Goal: Task Accomplishment & Management: Use online tool/utility

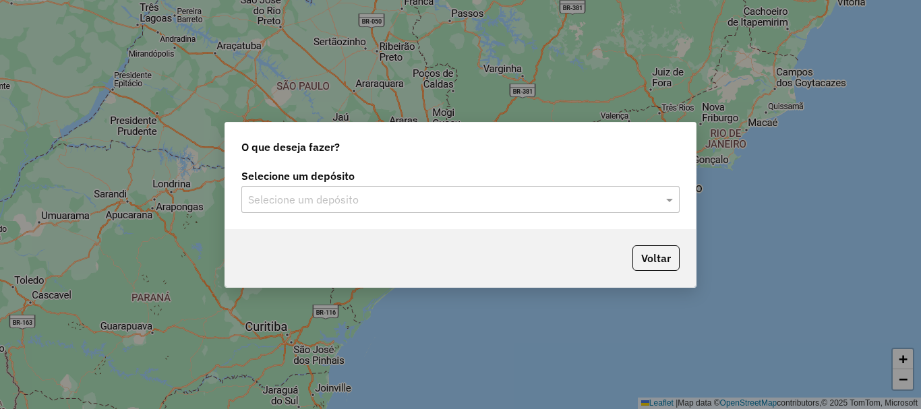
click at [319, 197] on input "text" at bounding box center [447, 200] width 398 height 16
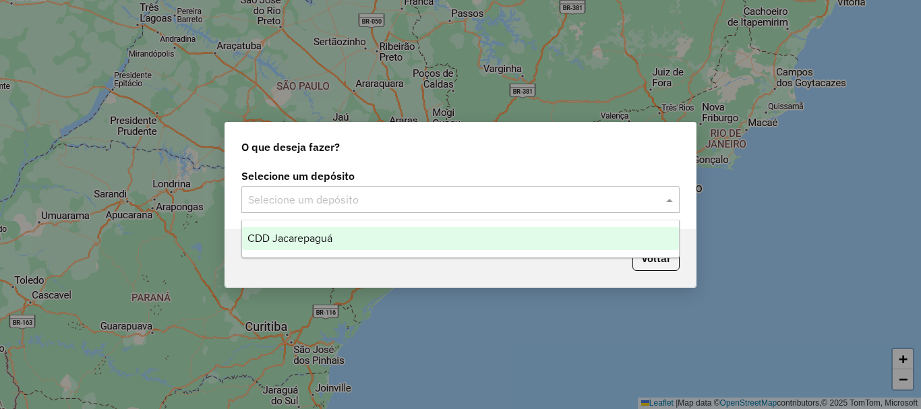
click at [338, 239] on div "CDD Jacarepaguá" at bounding box center [460, 238] width 437 height 23
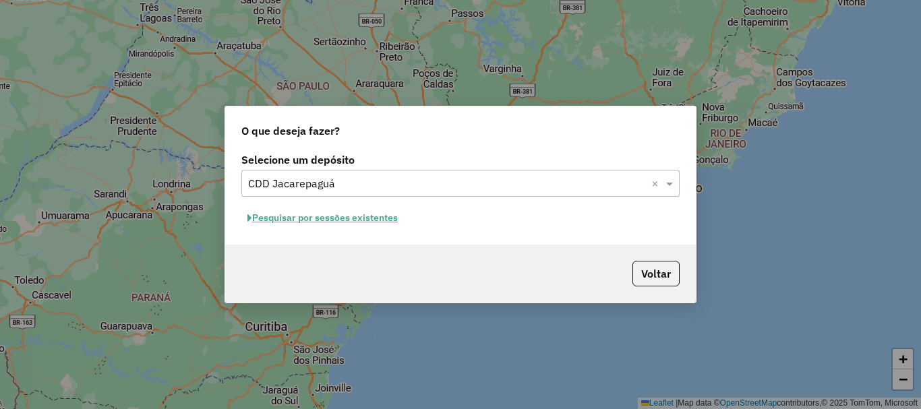
click at [302, 222] on button "Pesquisar por sessões existentes" at bounding box center [322, 218] width 162 height 21
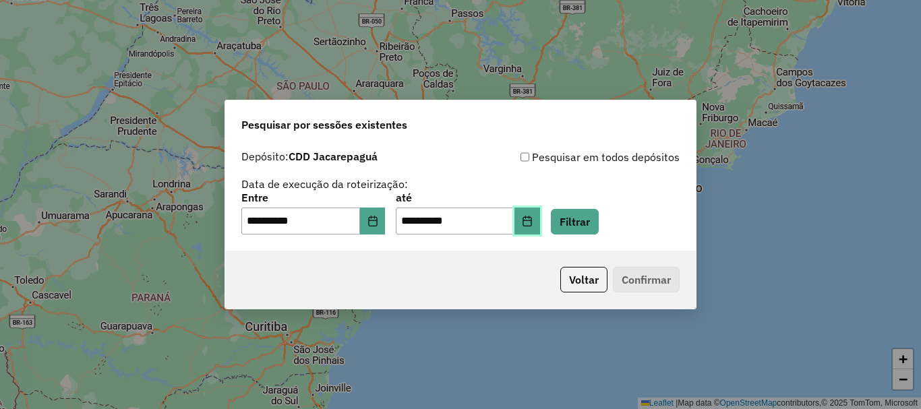
click at [533, 225] on icon "Choose Date" at bounding box center [527, 221] width 11 height 11
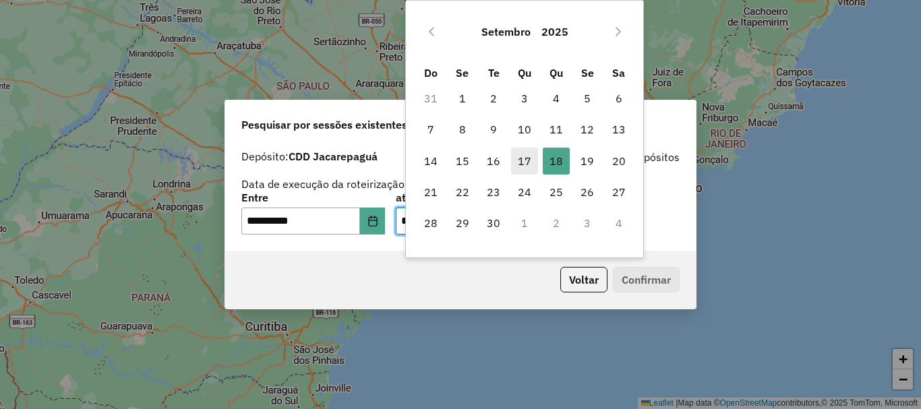
click at [518, 162] on span "17" at bounding box center [524, 161] width 27 height 27
type input "**********"
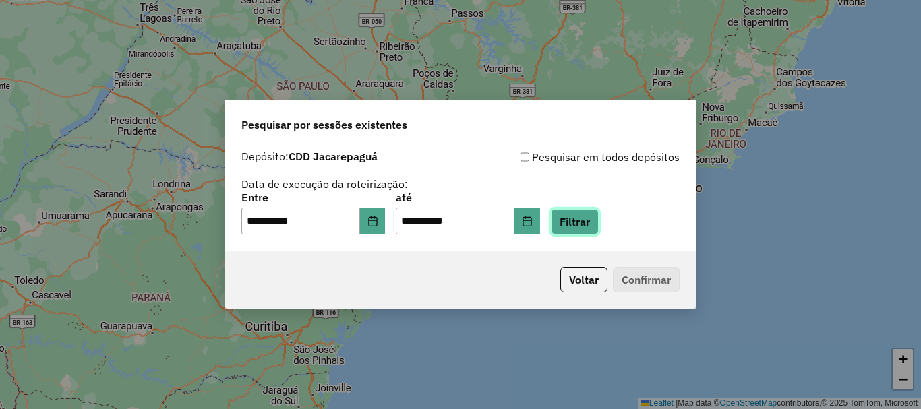
click at [595, 223] on button "Filtrar" at bounding box center [575, 222] width 48 height 26
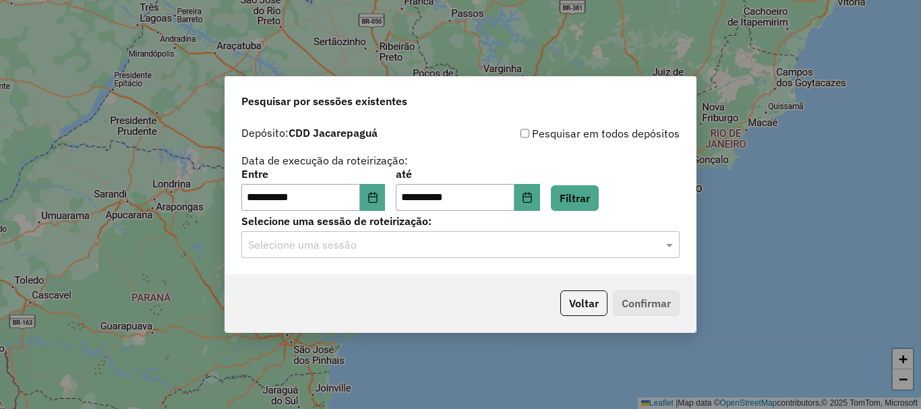
click at [460, 243] on input "text" at bounding box center [447, 245] width 398 height 16
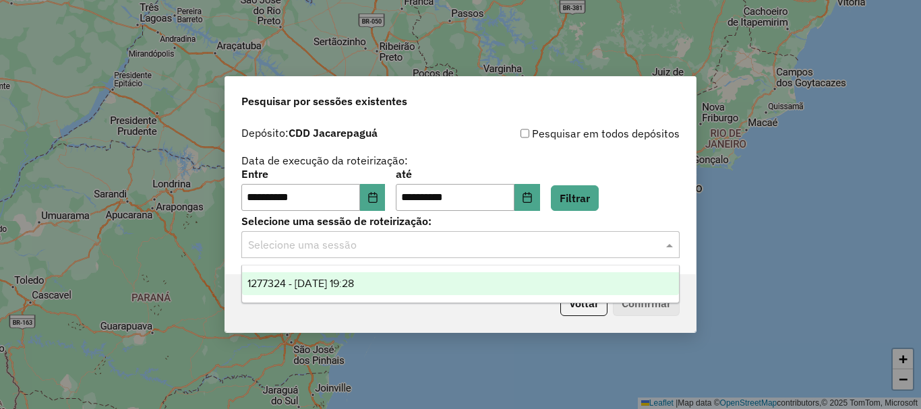
click at [398, 278] on div "1277324 - 17/09/2025 19:28" at bounding box center [460, 283] width 437 height 23
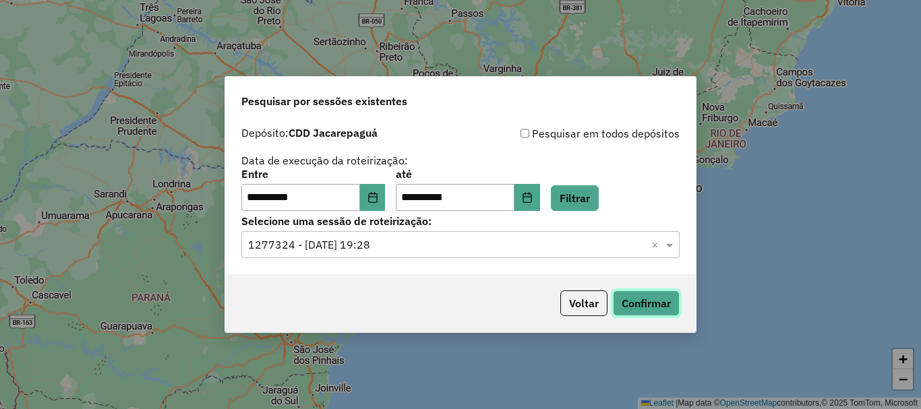
click at [649, 304] on button "Confirmar" at bounding box center [646, 304] width 67 height 26
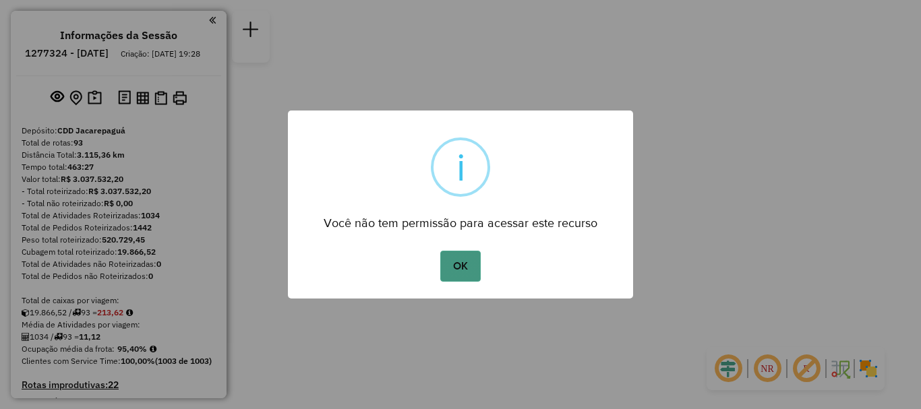
click at [461, 260] on button "OK" at bounding box center [460, 266] width 40 height 31
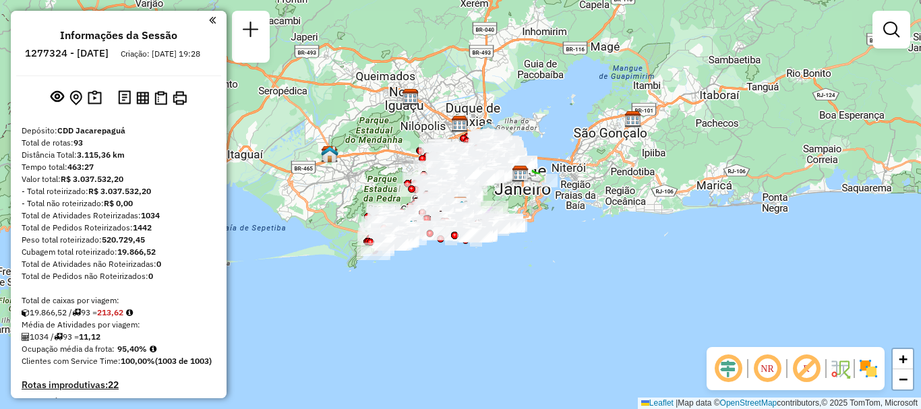
click at [894, 51] on div "Janela de atendimento Grade de atendimento Capacidade Transportadoras Veículos …" at bounding box center [891, 36] width 38 height 50
click at [894, 37] on em at bounding box center [891, 30] width 16 height 16
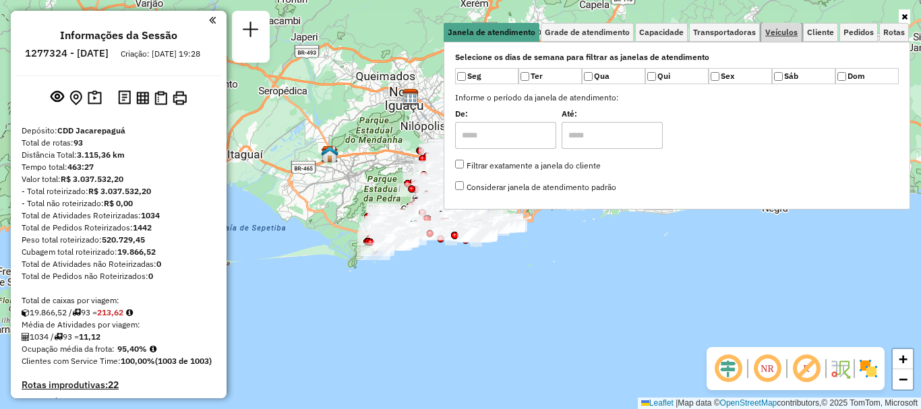
click at [772, 30] on span "Veículos" at bounding box center [781, 32] width 32 height 8
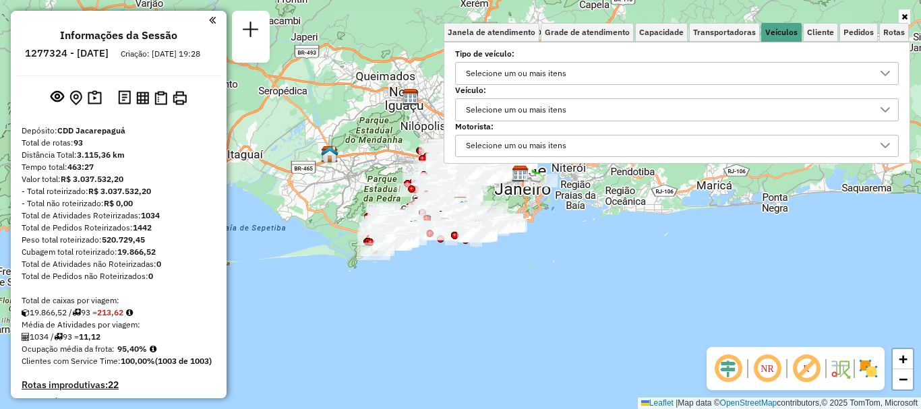
click at [525, 110] on div "Selecione um ou mais itens" at bounding box center [516, 110] width 110 height 22
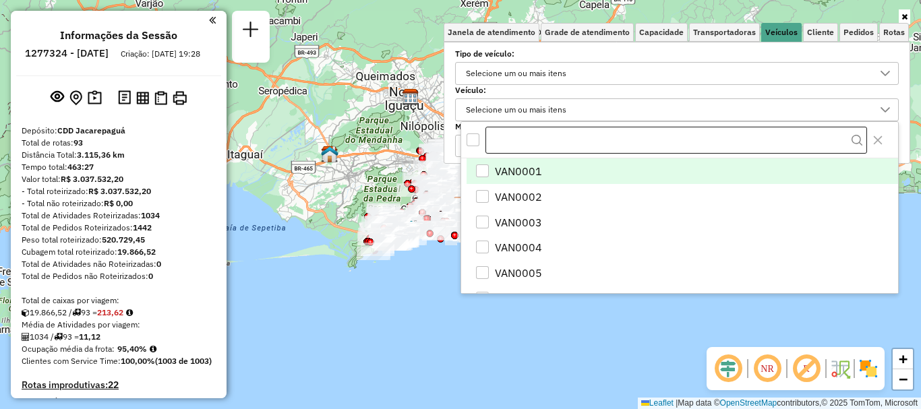
scroll to position [8, 47]
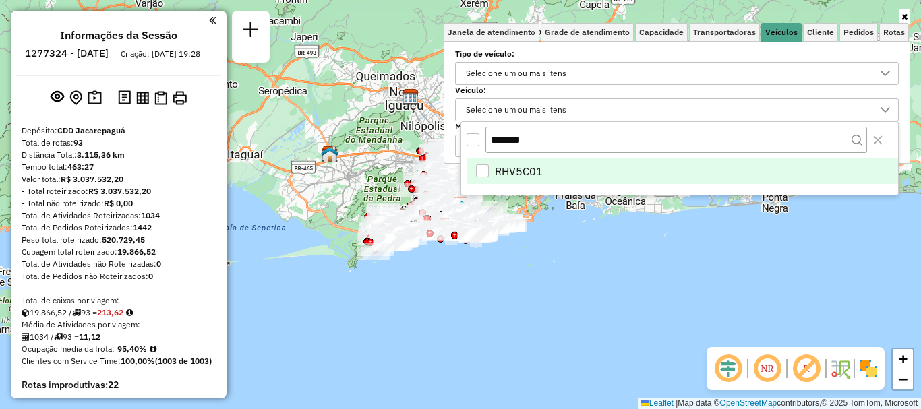
type input "*******"
click at [528, 175] on span "RHV5C01" at bounding box center [519, 171] width 48 height 16
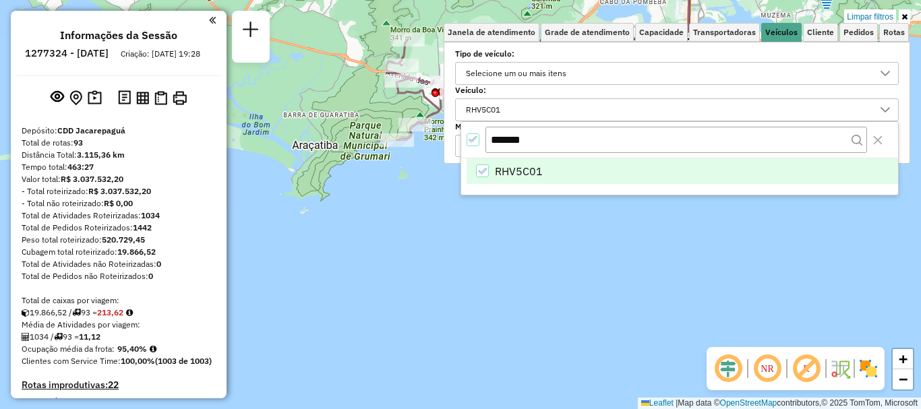
drag, startPoint x: 362, startPoint y: 293, endPoint x: 371, endPoint y: 336, distance: 43.4
click at [361, 349] on div "Limpar filtros Janela de atendimento Grade de atendimento Capacidade Transporta…" at bounding box center [460, 204] width 921 height 409
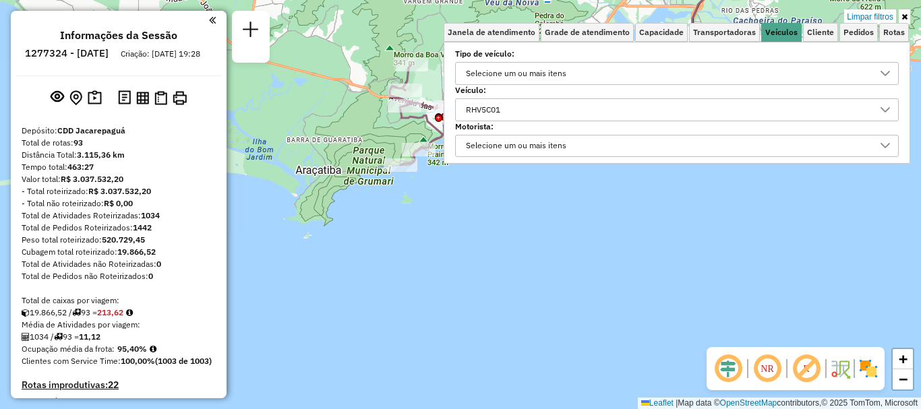
click at [910, 19] on link at bounding box center [904, 16] width 11 height 15
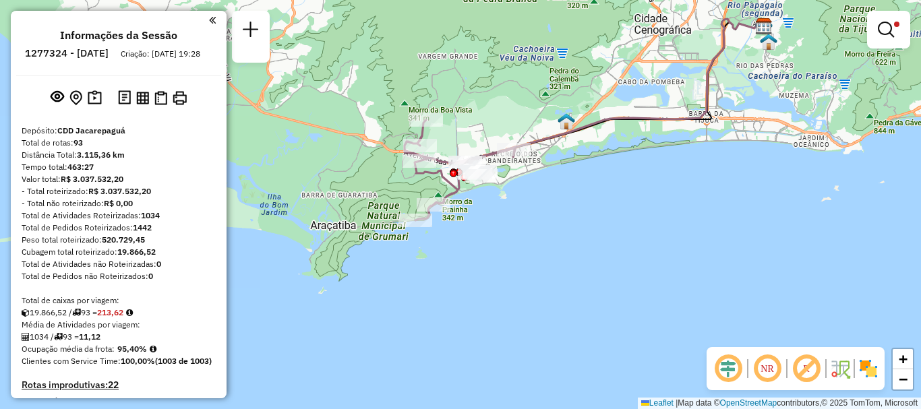
drag, startPoint x: 413, startPoint y: 262, endPoint x: 426, endPoint y: 314, distance: 54.1
click at [426, 314] on div "Limpar filtros Janela de atendimento Grade de atendimento Capacidade Transporta…" at bounding box center [460, 204] width 921 height 409
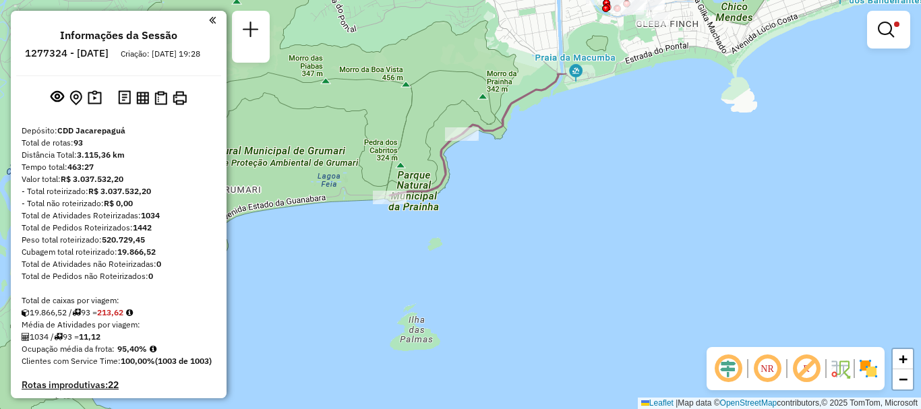
drag, startPoint x: 419, startPoint y: 131, endPoint x: 430, endPoint y: 245, distance: 115.1
click at [430, 245] on div "Limpar filtros Janela de atendimento Grade de atendimento Capacidade Transporta…" at bounding box center [460, 204] width 921 height 409
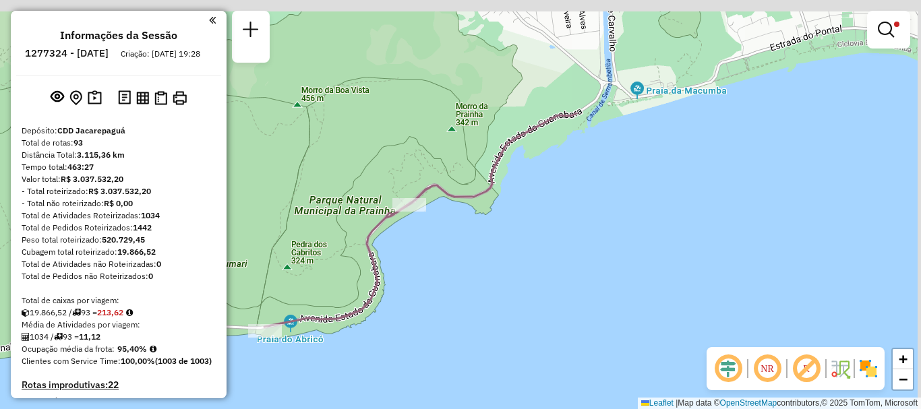
drag, startPoint x: 457, startPoint y: 223, endPoint x: 351, endPoint y: 369, distance: 180.0
click at [336, 406] on div "Limpar filtros Janela de atendimento Grade de atendimento Capacidade Transporta…" at bounding box center [460, 204] width 921 height 409
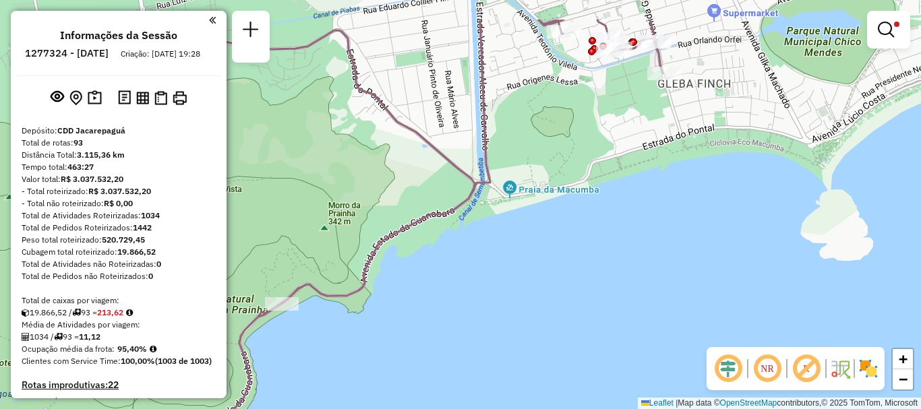
drag, startPoint x: 529, startPoint y: 312, endPoint x: 407, endPoint y: 390, distance: 144.4
click at [407, 390] on div "Limpar filtros Janela de atendimento Grade de atendimento Capacidade Transporta…" at bounding box center [460, 204] width 921 height 409
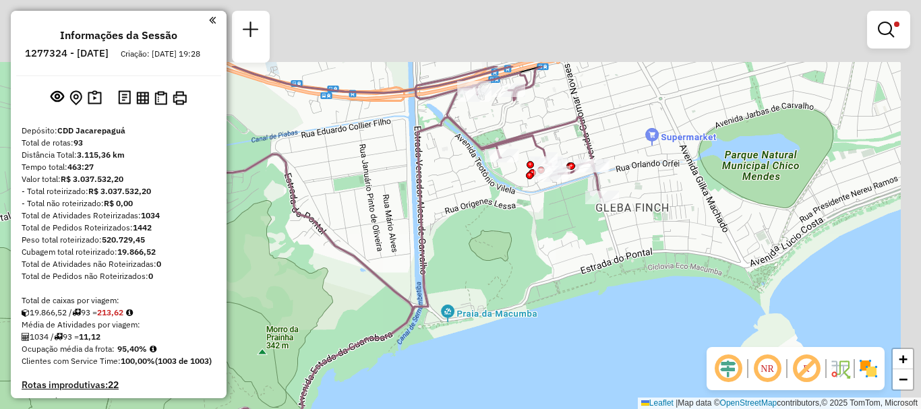
drag, startPoint x: 483, startPoint y: 278, endPoint x: 446, endPoint y: 384, distance: 113.0
click at [446, 384] on div "Limpar filtros Janela de atendimento Grade de atendimento Capacidade Transporta…" at bounding box center [460, 204] width 921 height 409
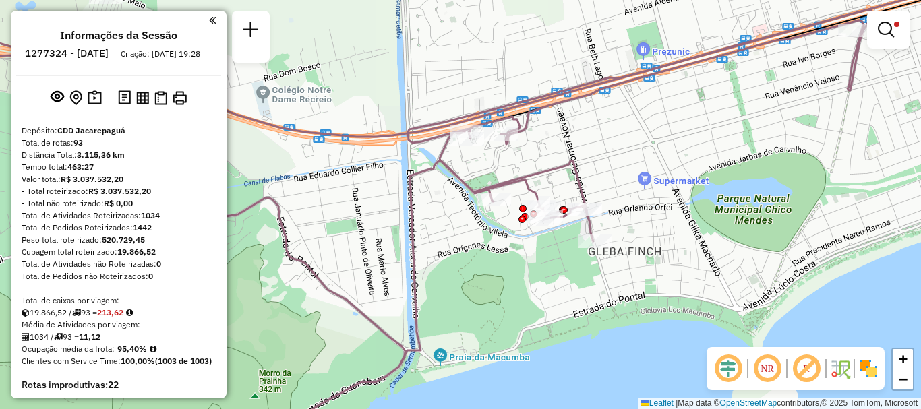
drag, startPoint x: 512, startPoint y: 244, endPoint x: 494, endPoint y: 307, distance: 65.9
click at [494, 307] on div "Limpar filtros Janela de atendimento Grade de atendimento Capacidade Transporta…" at bounding box center [460, 204] width 921 height 409
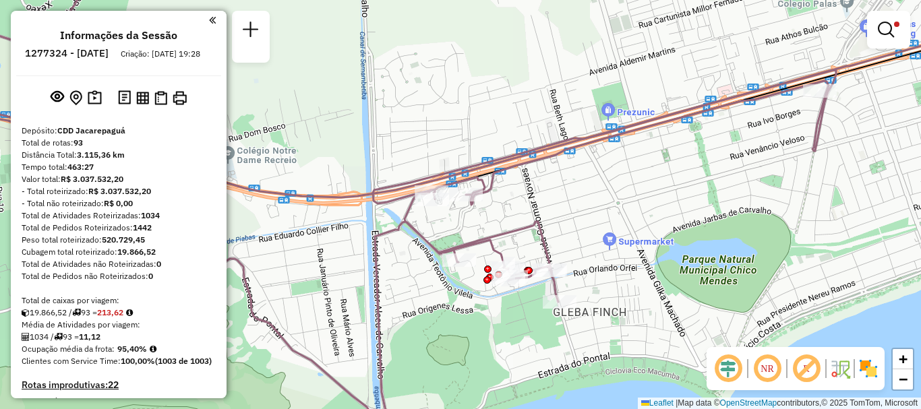
drag, startPoint x: 496, startPoint y: 293, endPoint x: 474, endPoint y: 319, distance: 34.0
click at [474, 319] on div "Limpar filtros Janela de atendimento Grade de atendimento Capacidade Transporta…" at bounding box center [460, 204] width 921 height 409
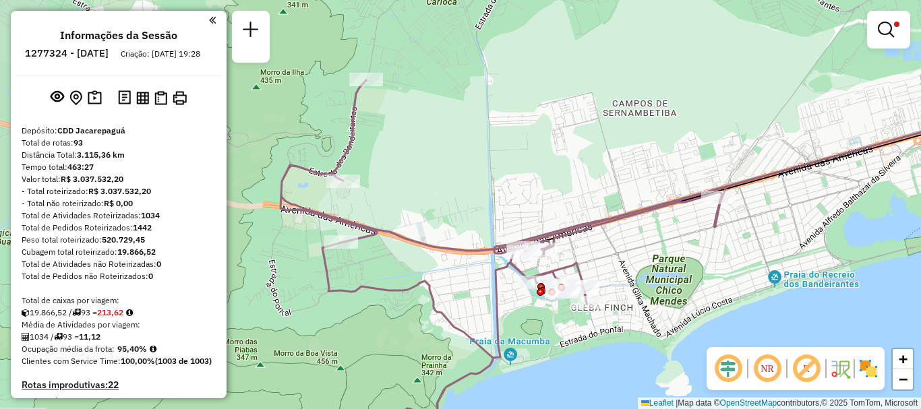
drag, startPoint x: 450, startPoint y: 316, endPoint x: 532, endPoint y: 313, distance: 81.6
click at [533, 314] on div "Limpar filtros Janela de atendimento Grade de atendimento Capacidade Transporta…" at bounding box center [460, 204] width 921 height 409
